Goal: Entertainment & Leisure: Consume media (video, audio)

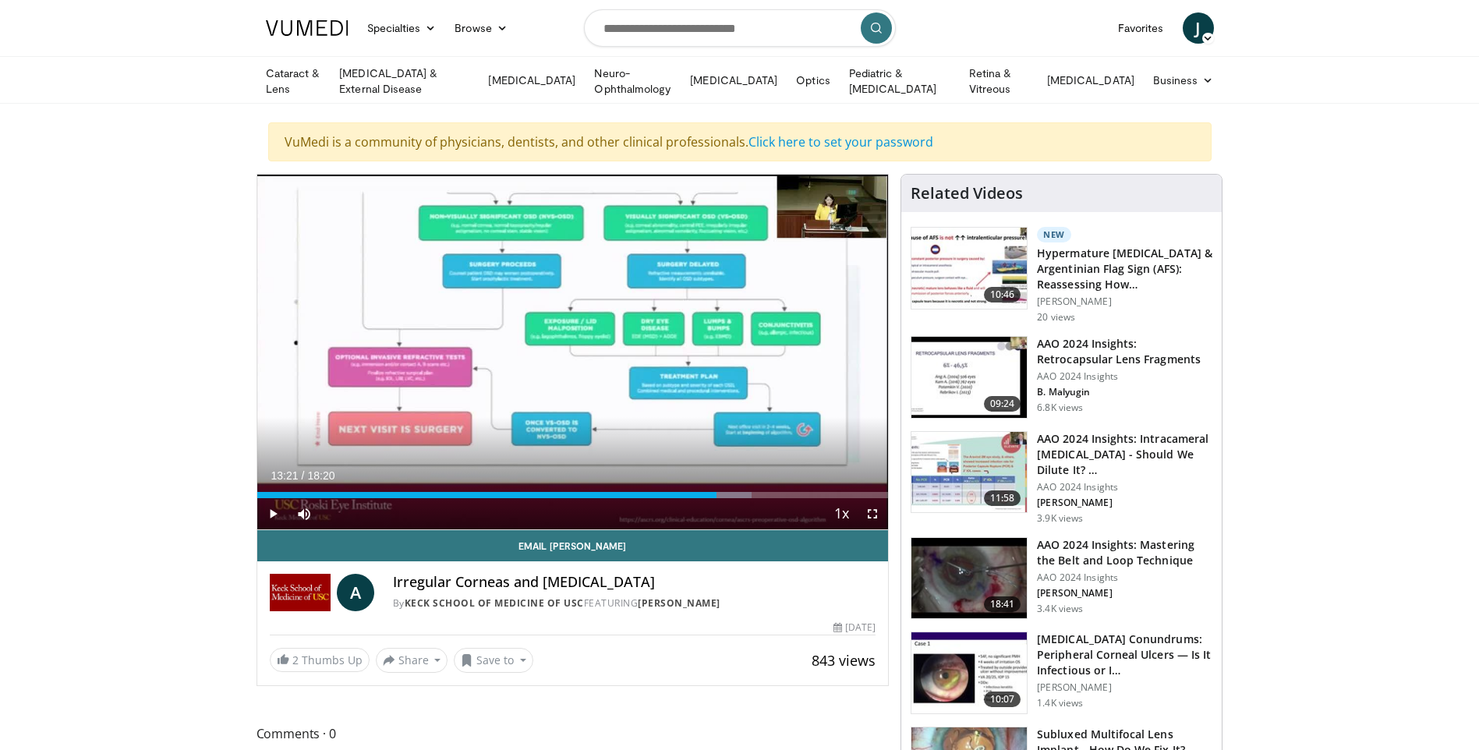
click at [268, 507] on span "Video Player" at bounding box center [272, 513] width 31 height 31
click at [753, 494] on div "Progress Bar" at bounding box center [754, 495] width 2 height 6
click at [784, 492] on div "Progress Bar" at bounding box center [785, 495] width 2 height 6
drag, startPoint x: 784, startPoint y: 491, endPoint x: 834, endPoint y: 491, distance: 49.1
click at [834, 492] on div "Loaded : 0.00% 16:29 16:45" at bounding box center [573, 495] width 632 height 6
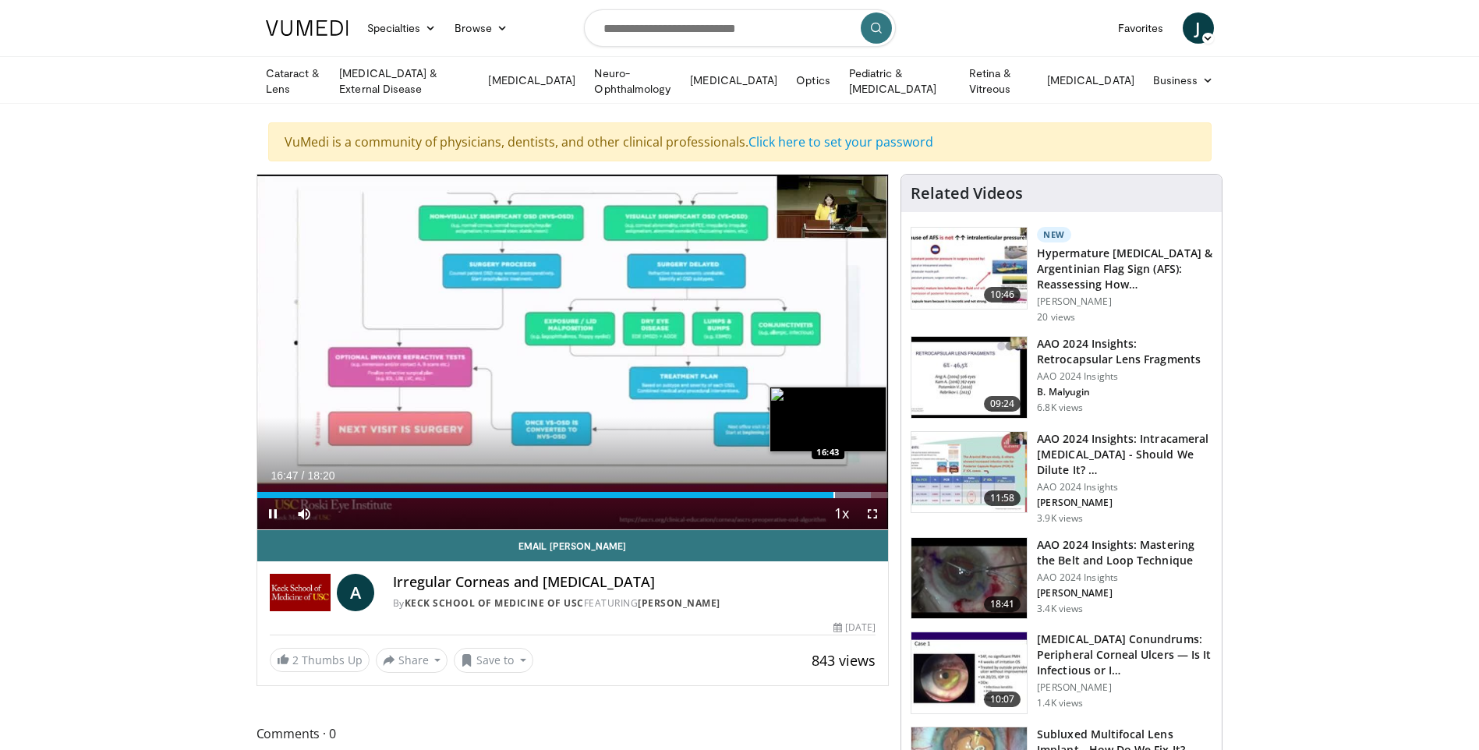
click at [834, 491] on video-js "**********" at bounding box center [573, 353] width 632 height 356
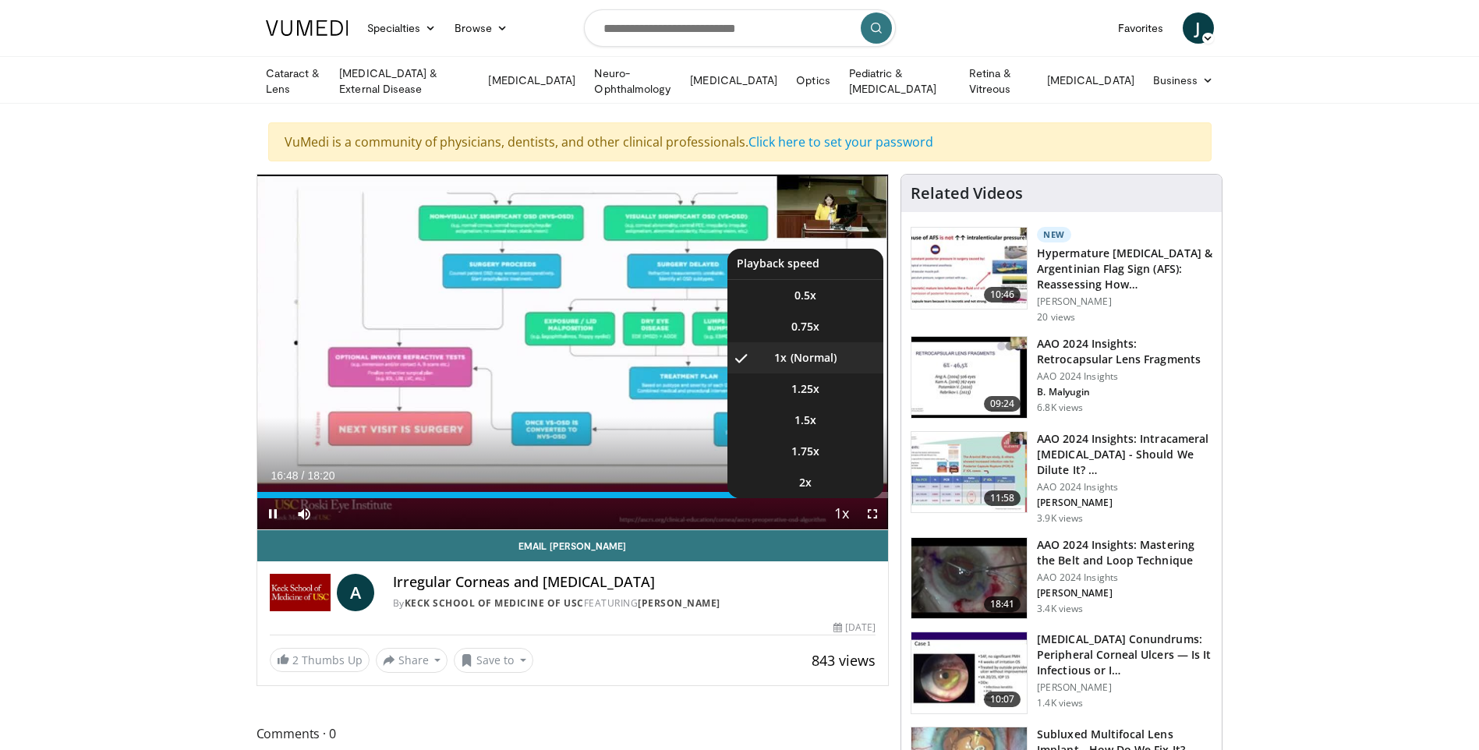
click at [837, 499] on span "Video Player" at bounding box center [841, 514] width 22 height 31
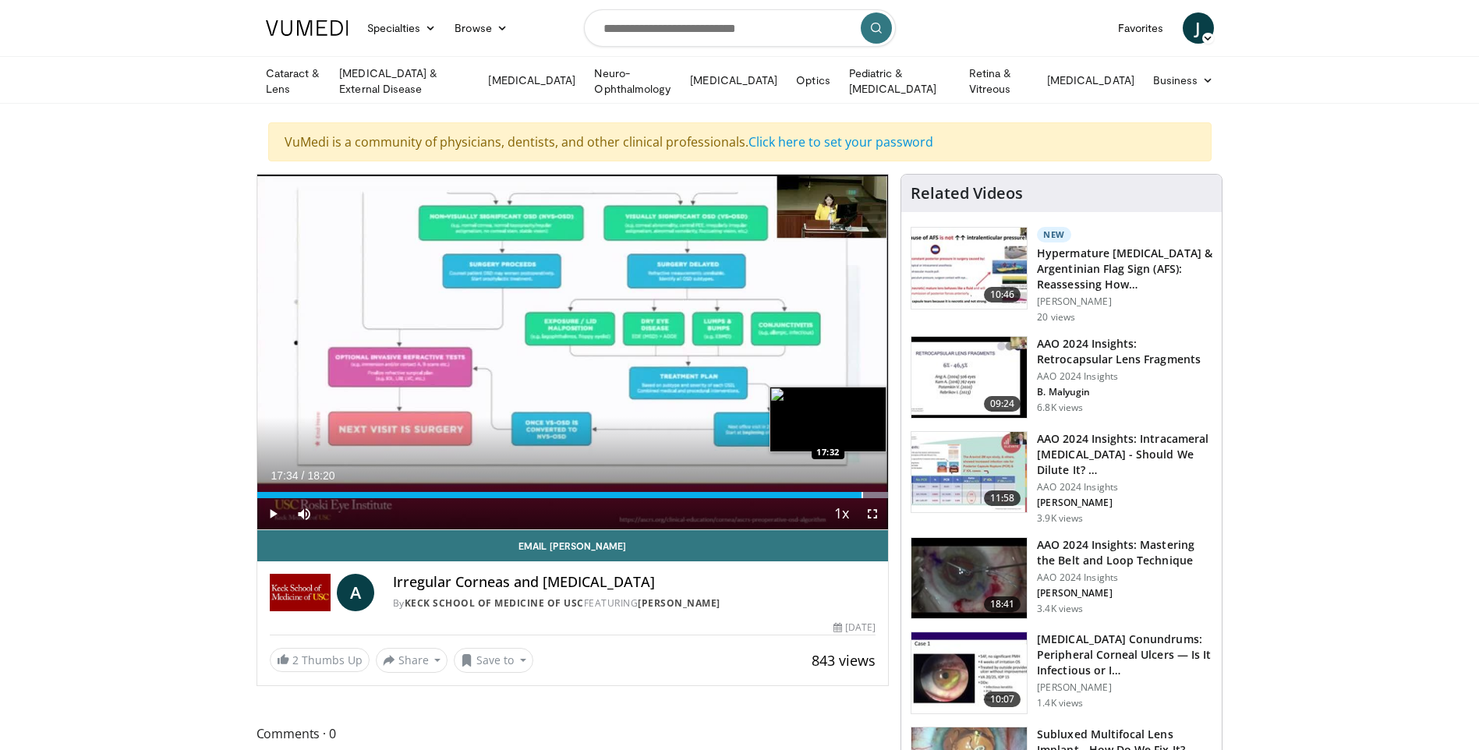
drag, startPoint x: 832, startPoint y: 490, endPoint x: 862, endPoint y: 492, distance: 29.7
click at [862, 492] on div "Progress Bar" at bounding box center [863, 495] width 2 height 6
